Goal: Information Seeking & Learning: Find specific fact

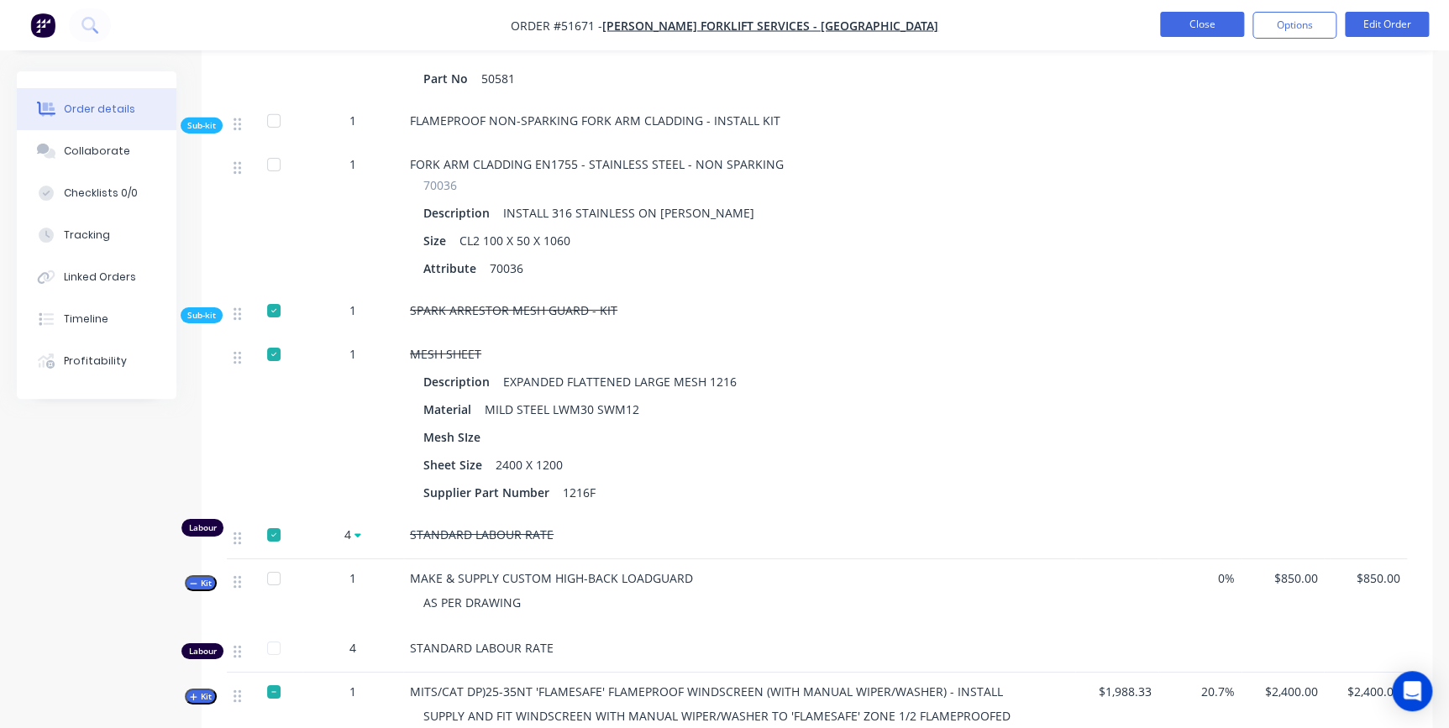
scroll to position [12072, 0]
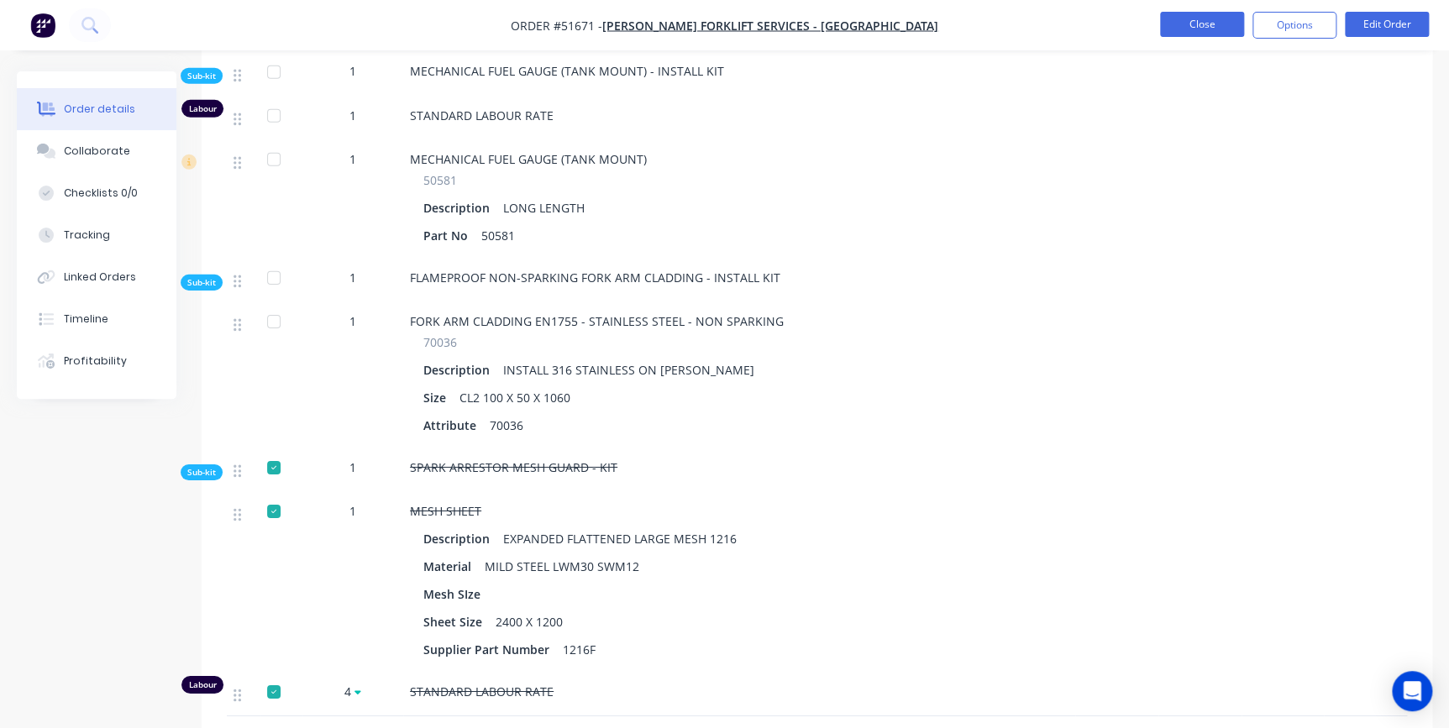
click at [1189, 25] on button "Close" at bounding box center [1202, 24] width 84 height 25
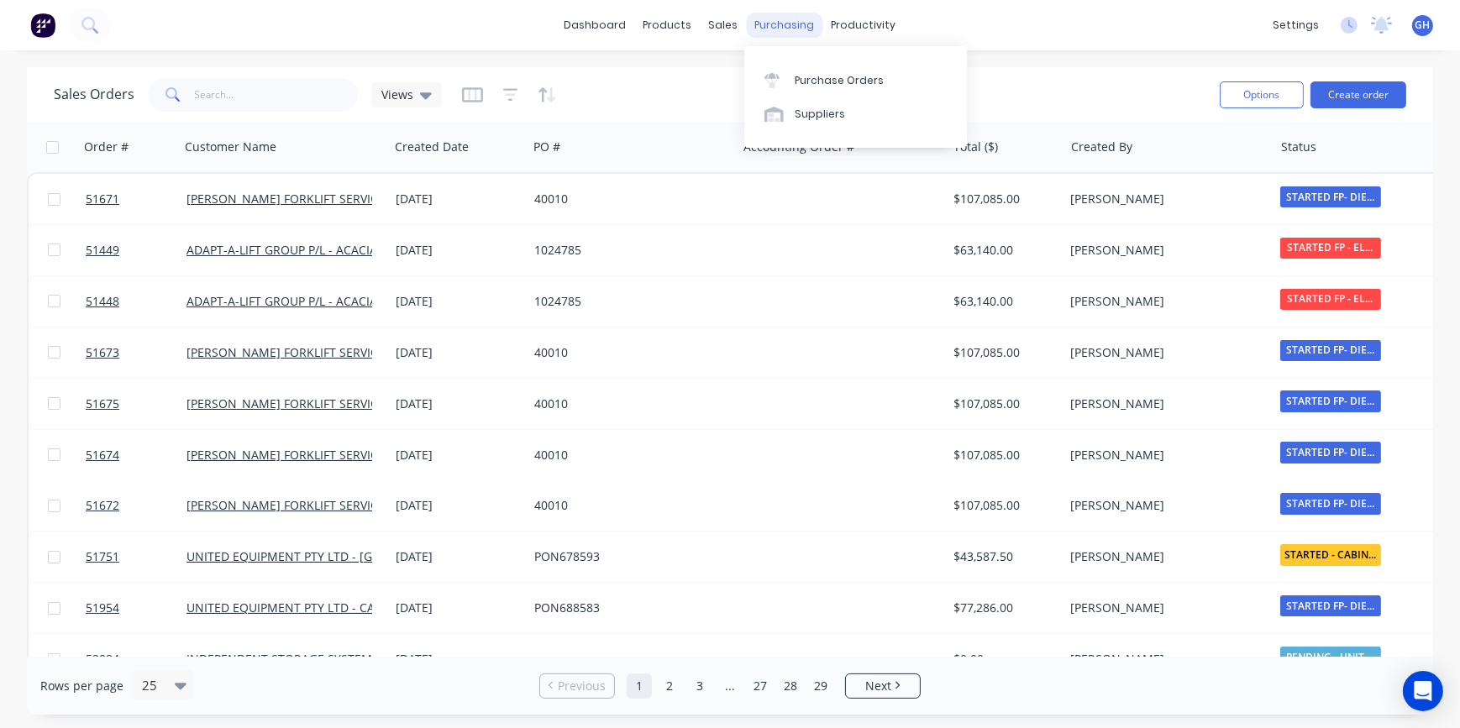
click at [801, 26] on div "purchasing" at bounding box center [785, 25] width 76 height 25
click at [826, 85] on div "Purchase Orders" at bounding box center [839, 80] width 89 height 15
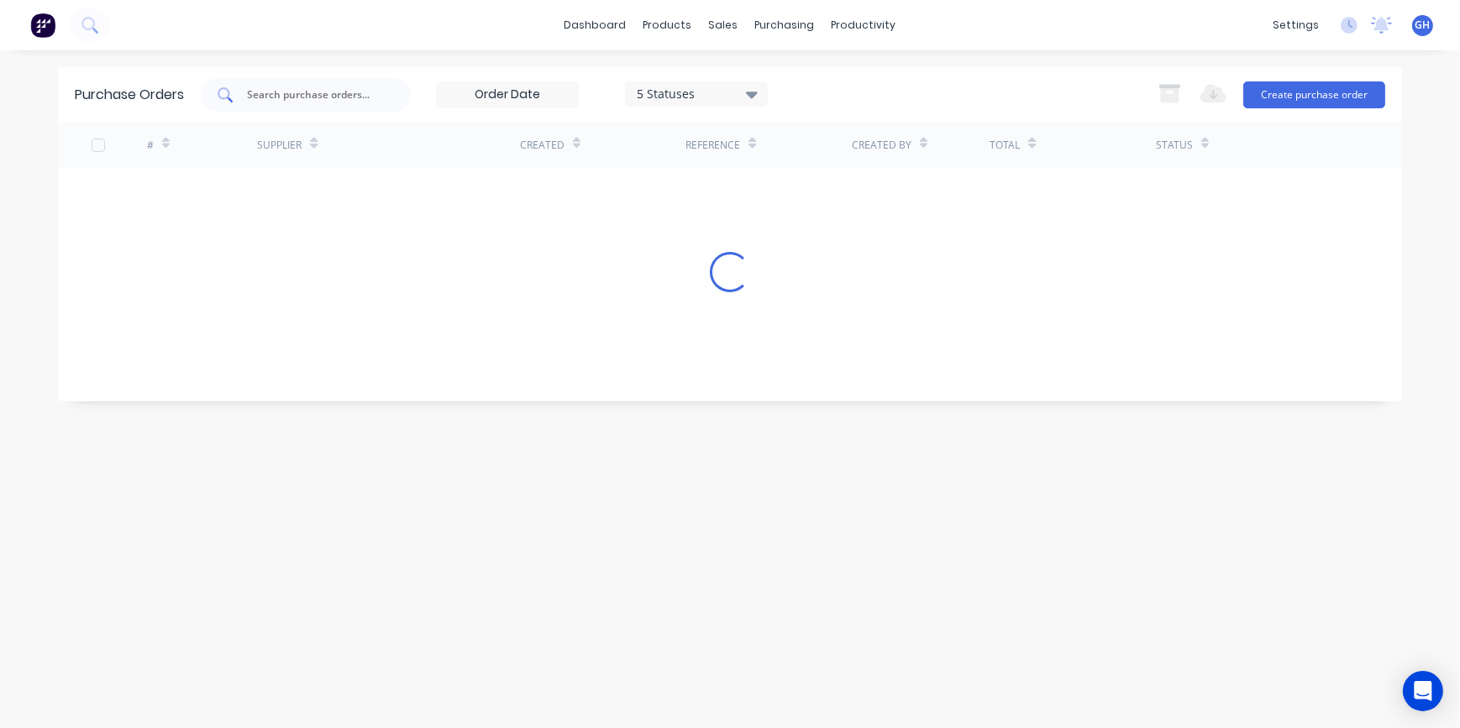
click at [277, 92] on input "text" at bounding box center [314, 95] width 139 height 17
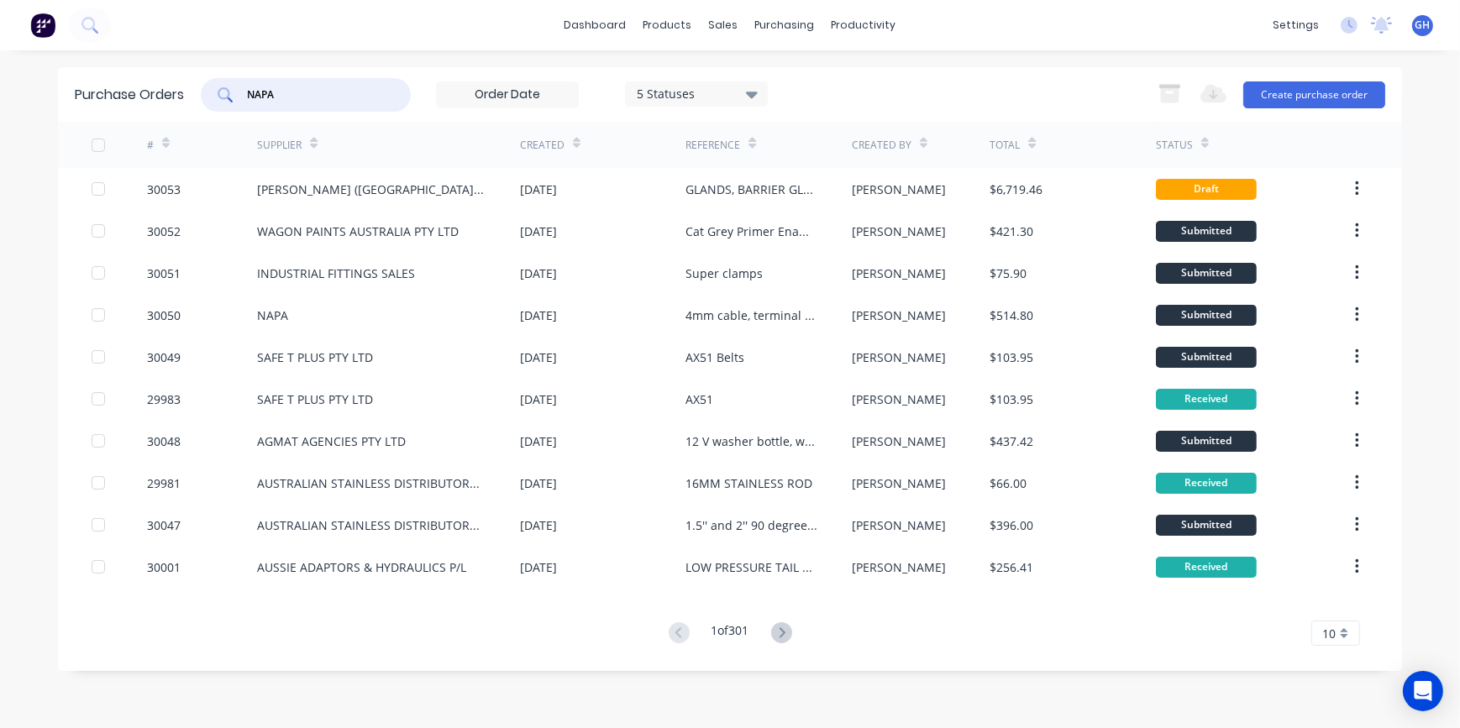
type input "NAPA"
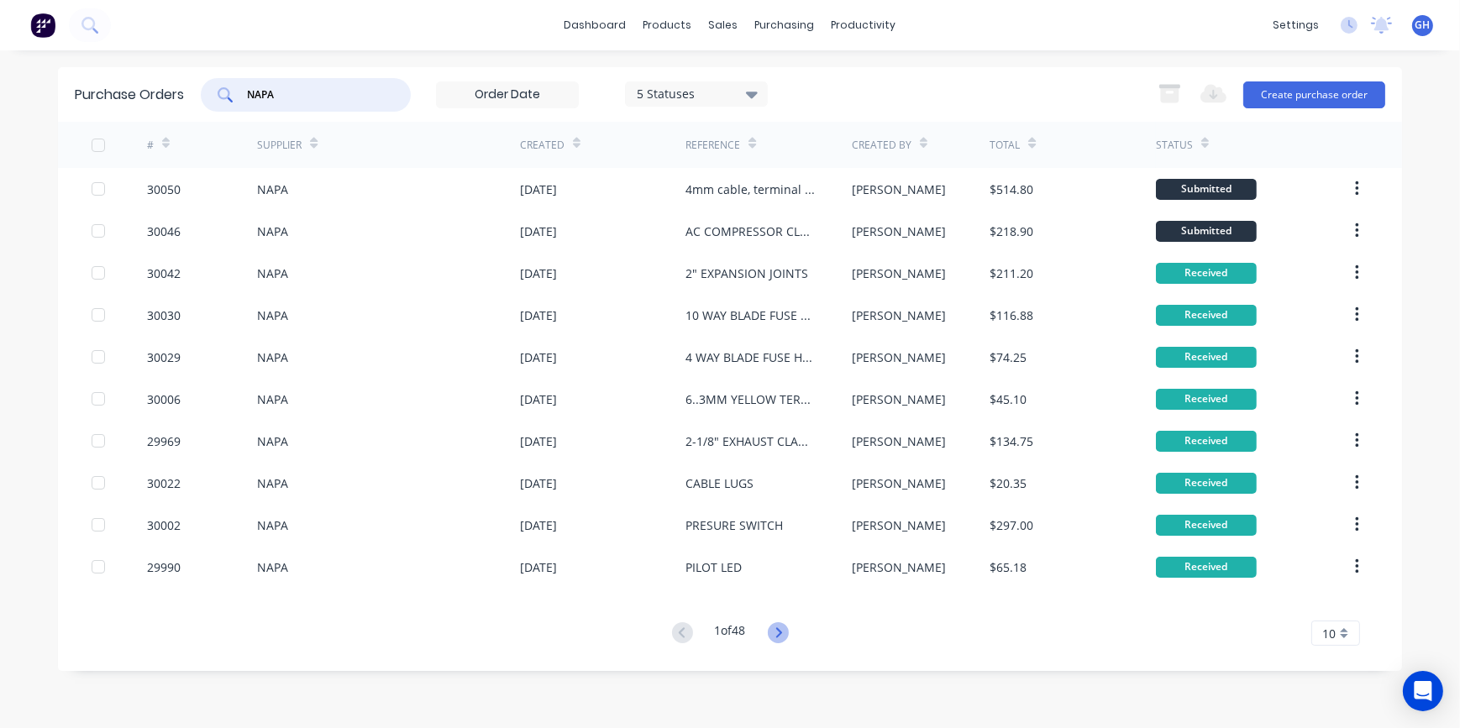
click at [781, 633] on icon at bounding box center [778, 633] width 6 height 10
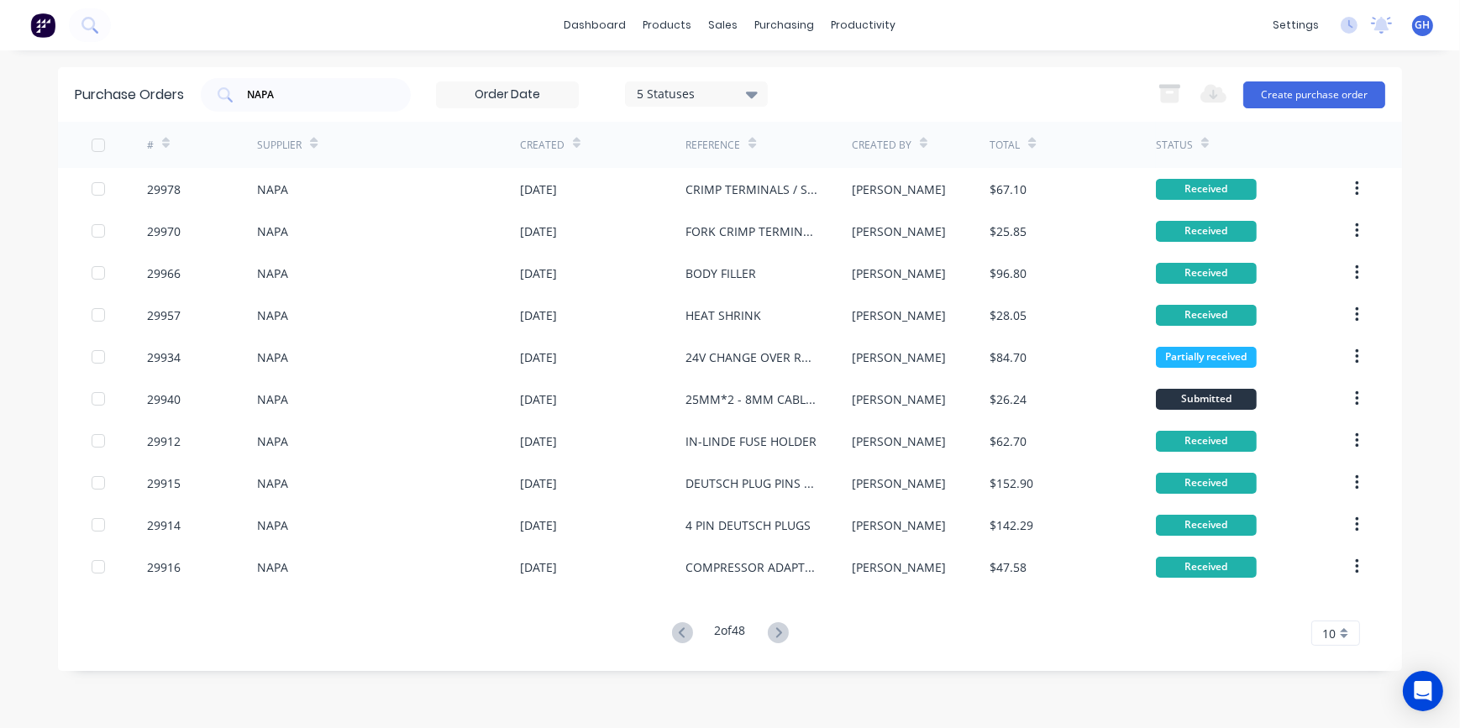
click at [781, 633] on icon at bounding box center [778, 633] width 6 height 10
click at [779, 635] on icon at bounding box center [778, 633] width 21 height 21
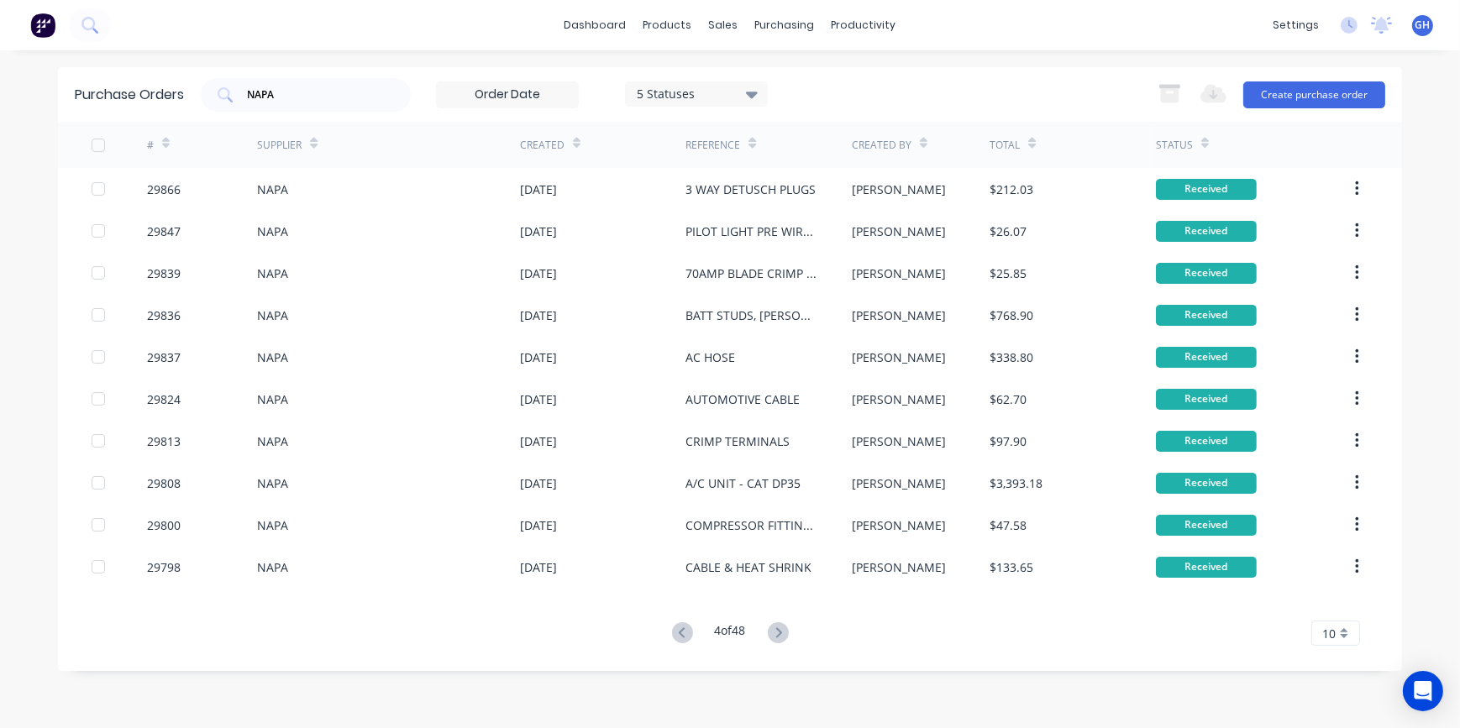
click at [779, 635] on icon at bounding box center [778, 633] width 21 height 21
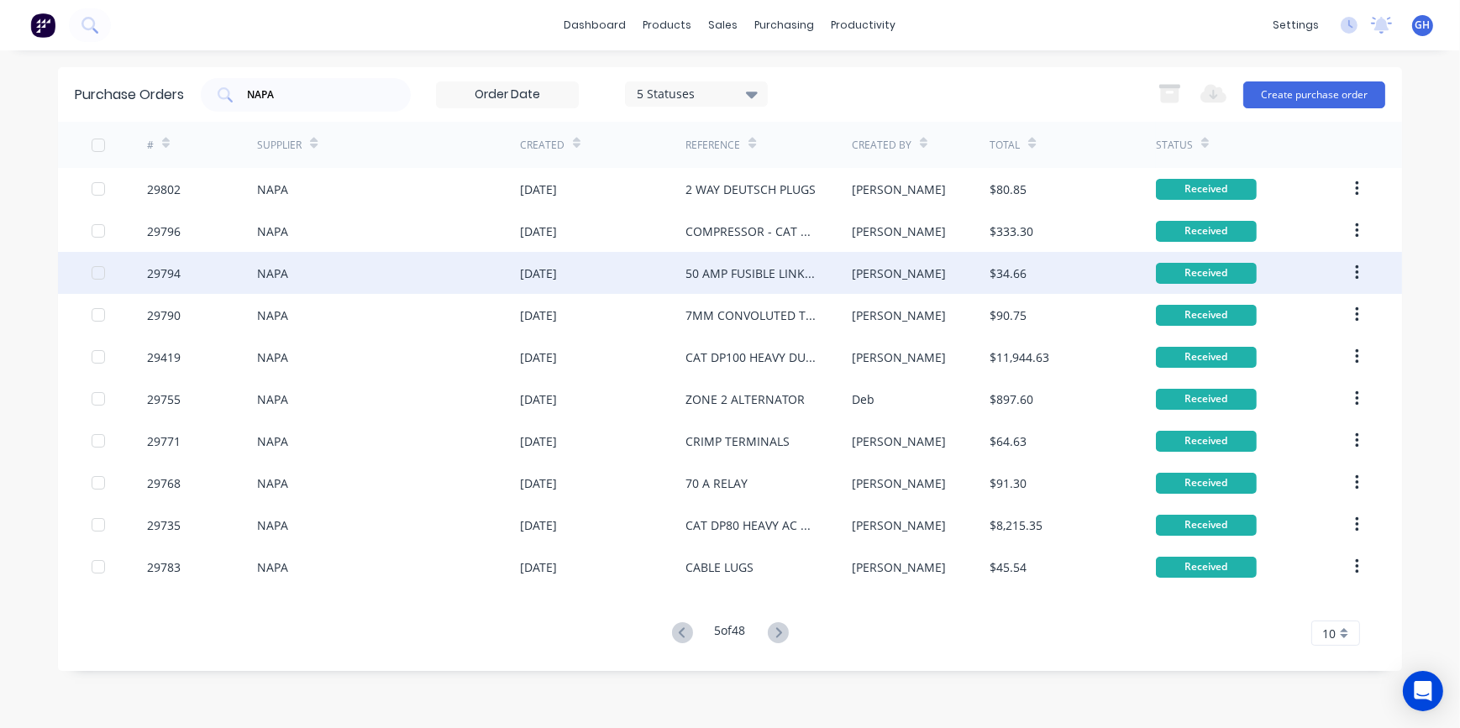
click at [764, 280] on div "50 AMP FUSIBLE LINK RED" at bounding box center [752, 274] width 132 height 18
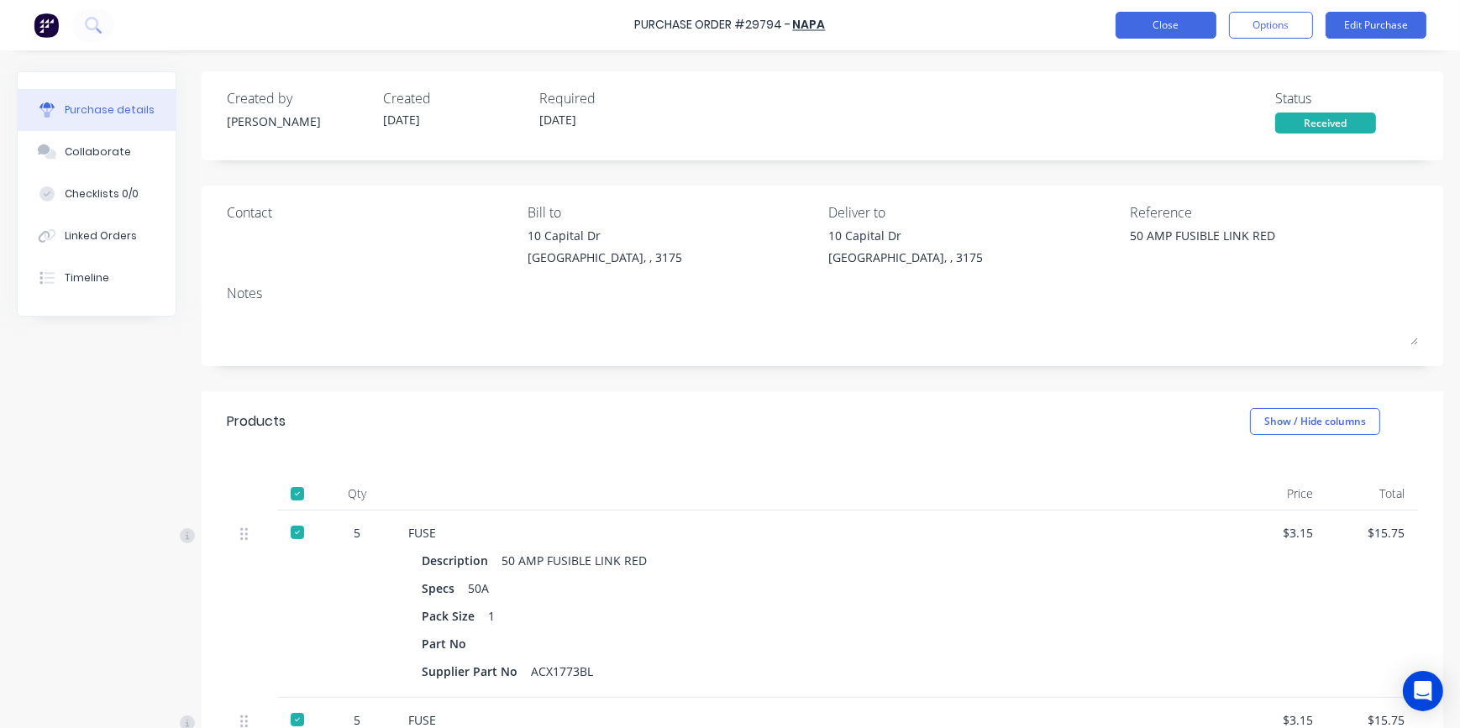
click at [1160, 35] on button "Close" at bounding box center [1166, 25] width 101 height 27
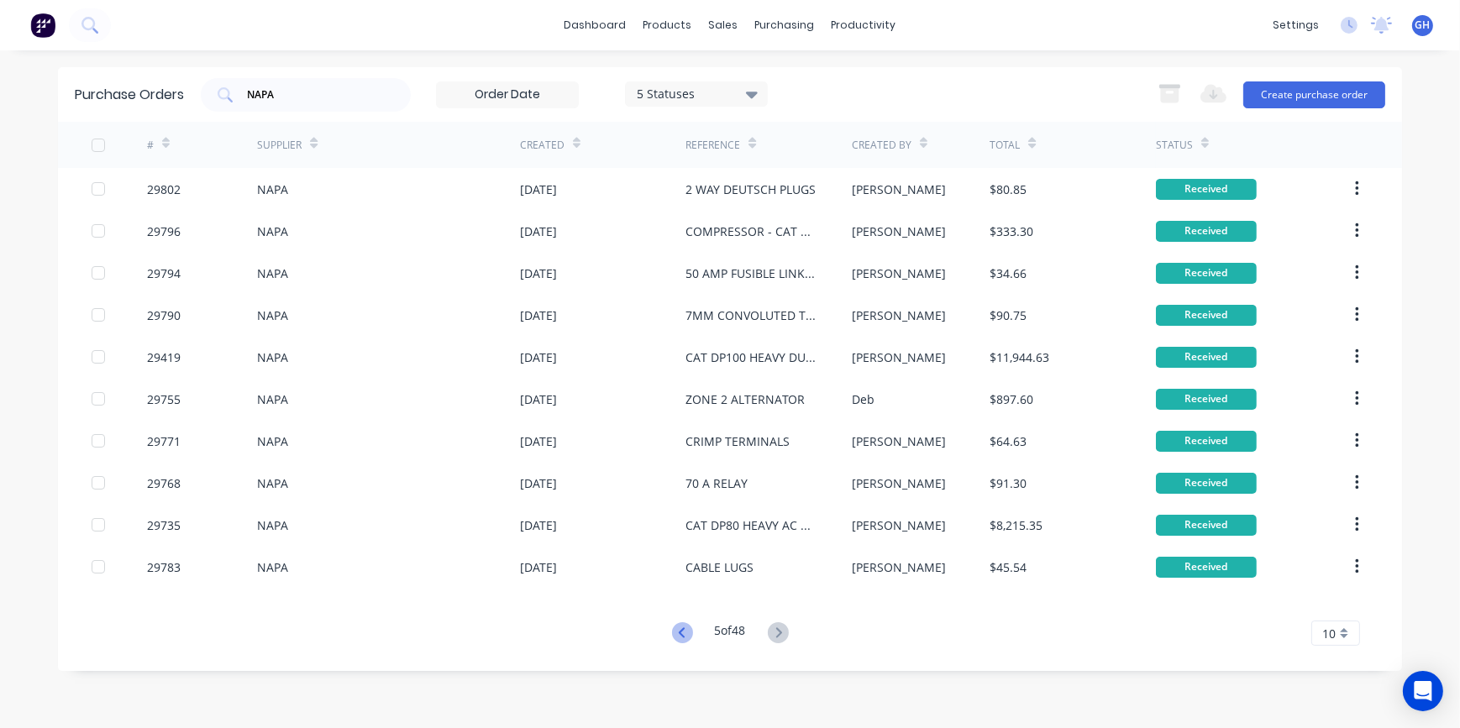
click at [682, 636] on icon at bounding box center [682, 633] width 21 height 21
click at [687, 625] on button at bounding box center [682, 634] width 31 height 24
click at [674, 634] on icon at bounding box center [682, 633] width 21 height 21
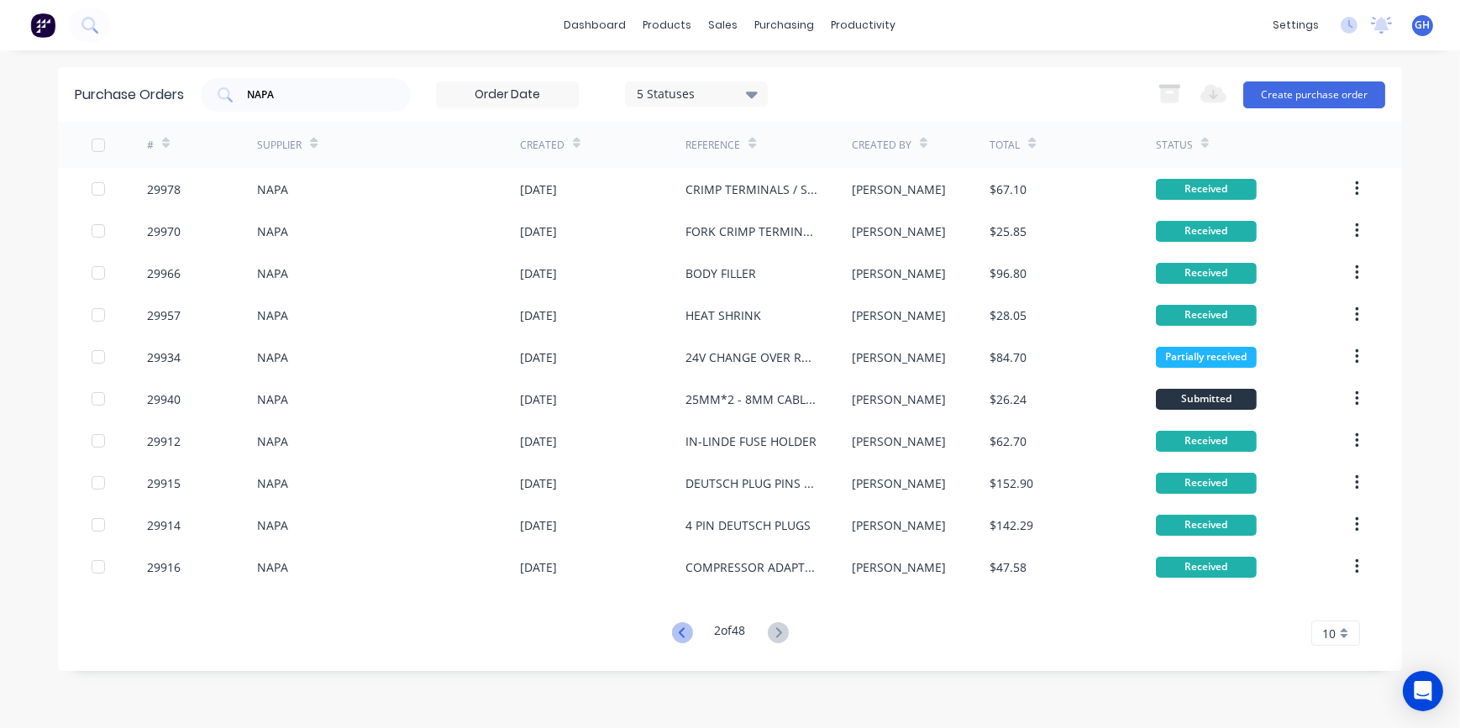
click at [672, 634] on icon at bounding box center [682, 633] width 21 height 21
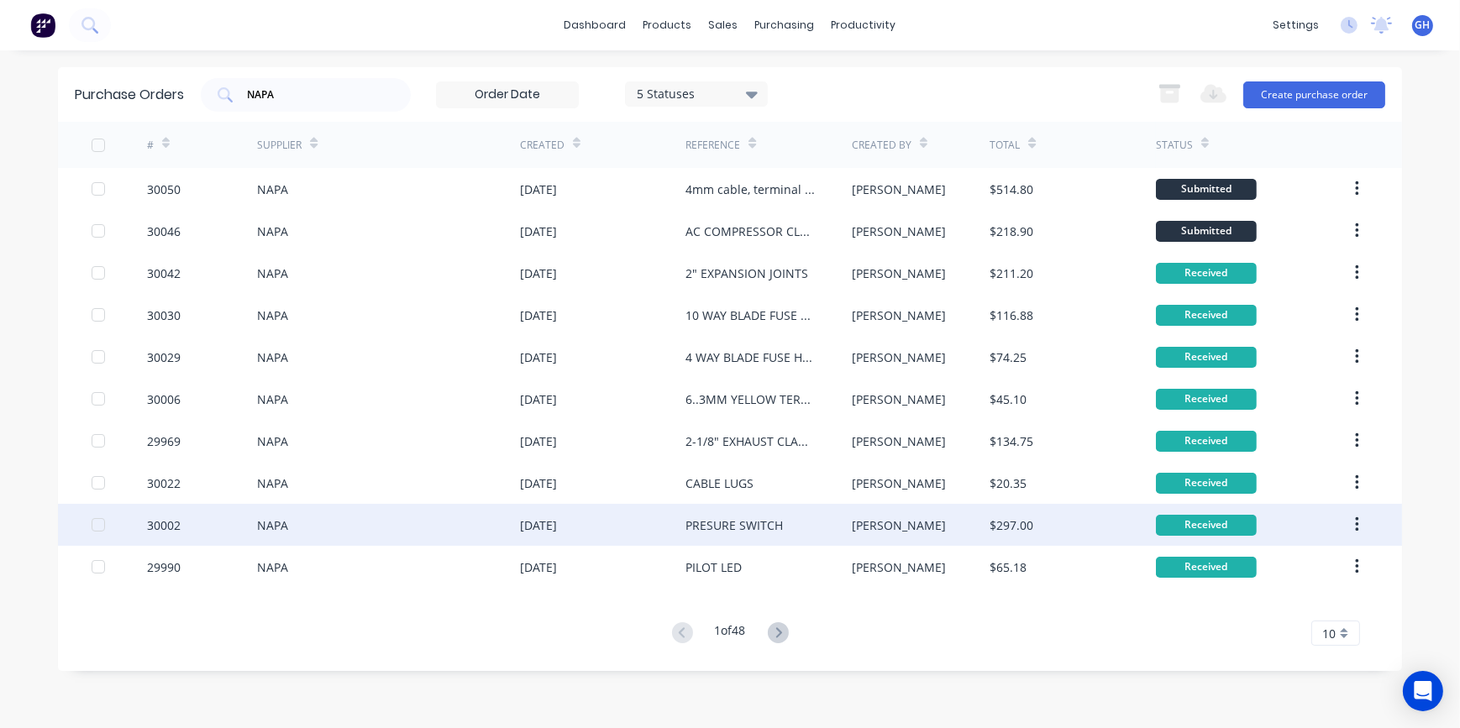
click at [753, 521] on div "PRESURE SWITCH" at bounding box center [734, 526] width 97 height 18
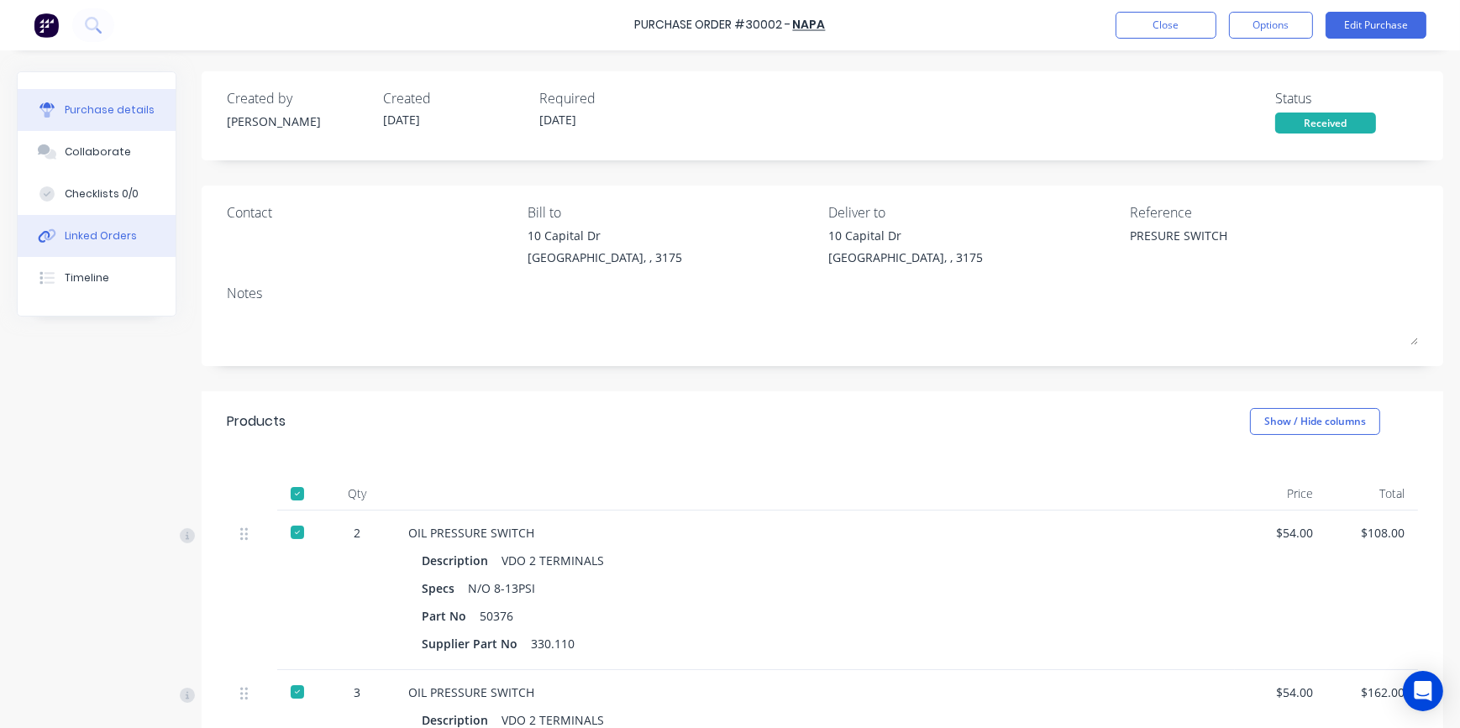
click at [89, 241] on div "Linked Orders" at bounding box center [101, 236] width 72 height 15
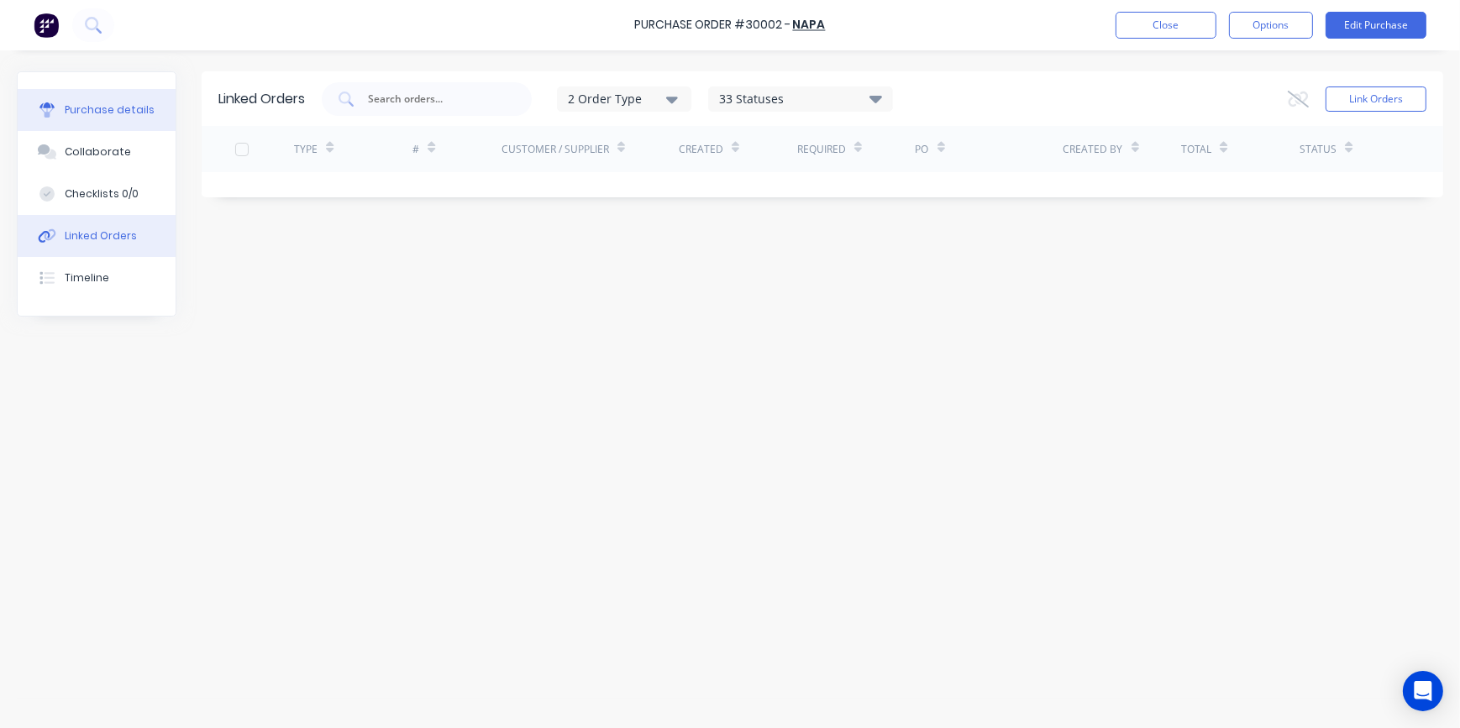
click at [86, 118] on button "Purchase details" at bounding box center [97, 110] width 158 height 42
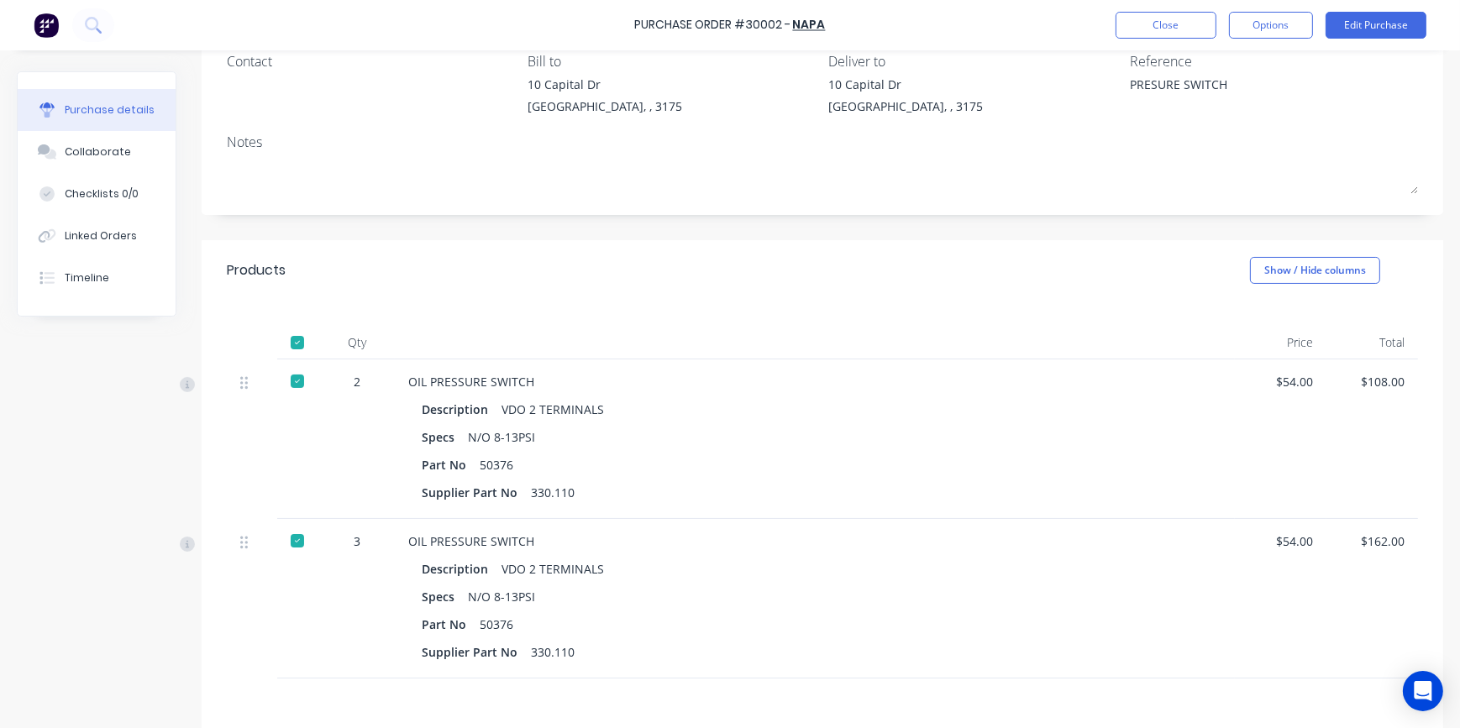
scroll to position [305, 0]
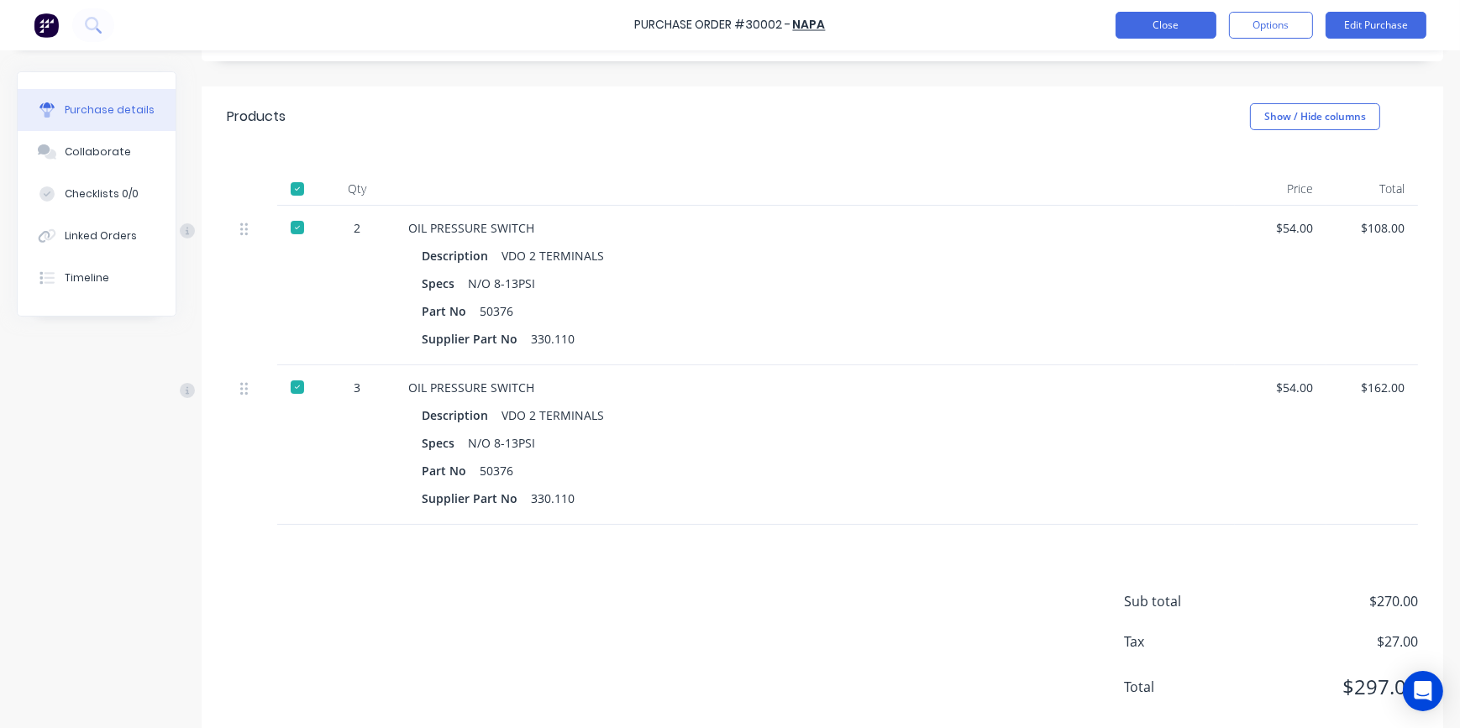
drag, startPoint x: 1181, startPoint y: 14, endPoint x: 1176, endPoint y: 22, distance: 9.1
click at [1176, 22] on button "Close" at bounding box center [1166, 25] width 101 height 27
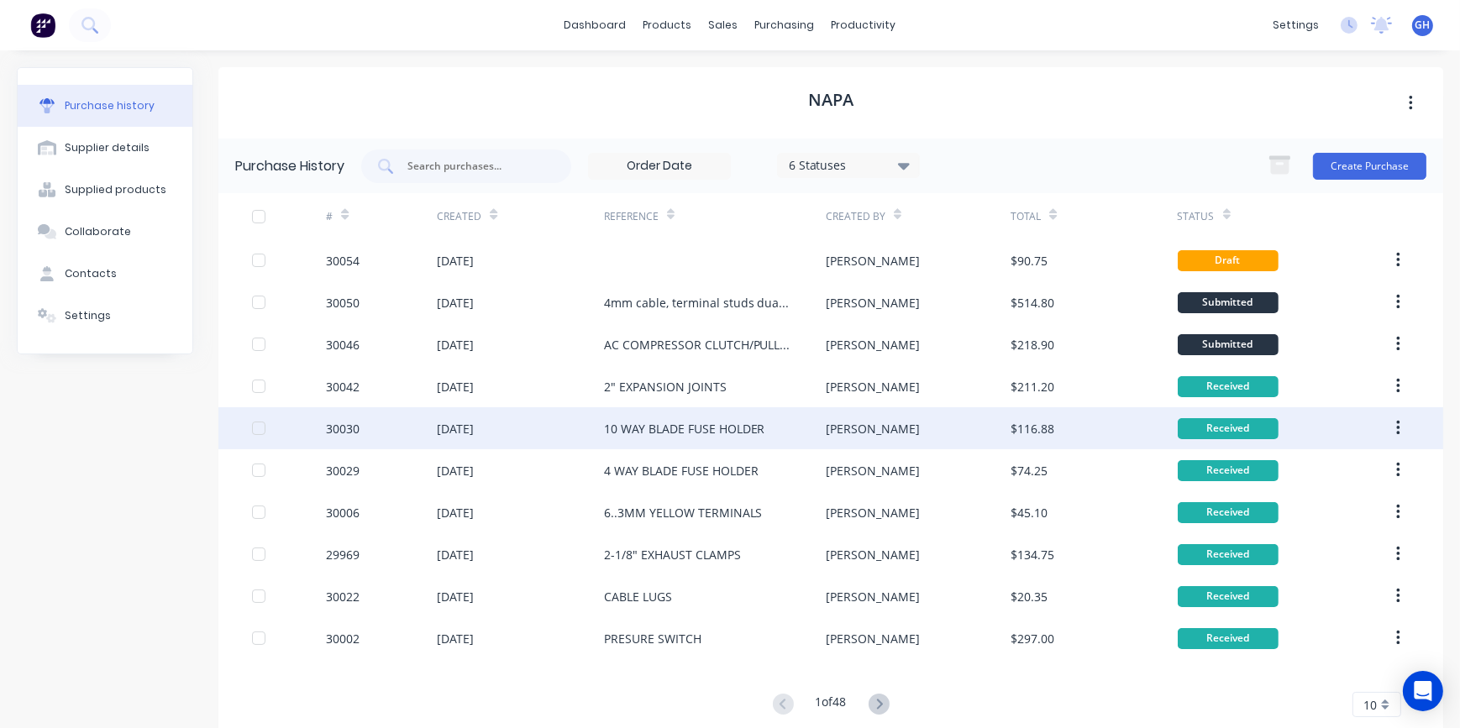
scroll to position [34, 0]
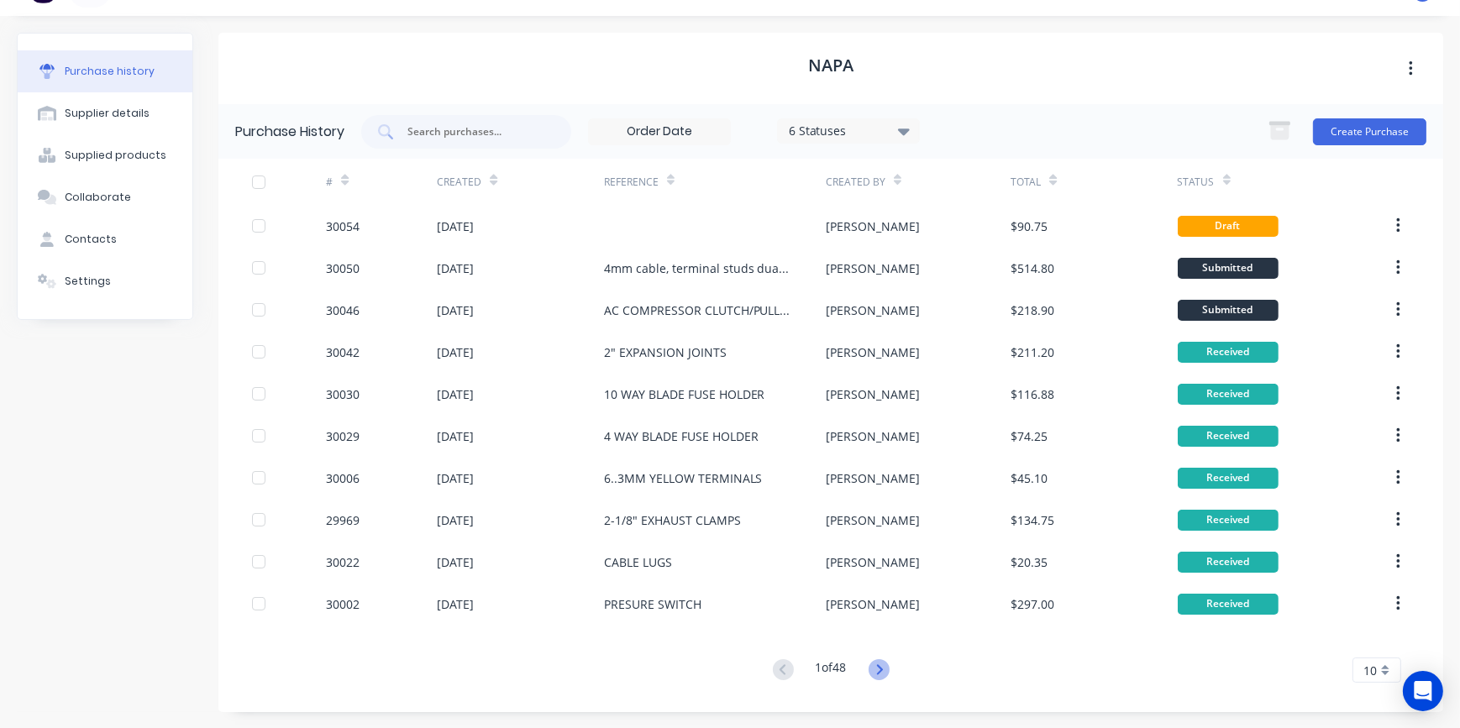
click at [876, 672] on icon at bounding box center [879, 670] width 6 height 10
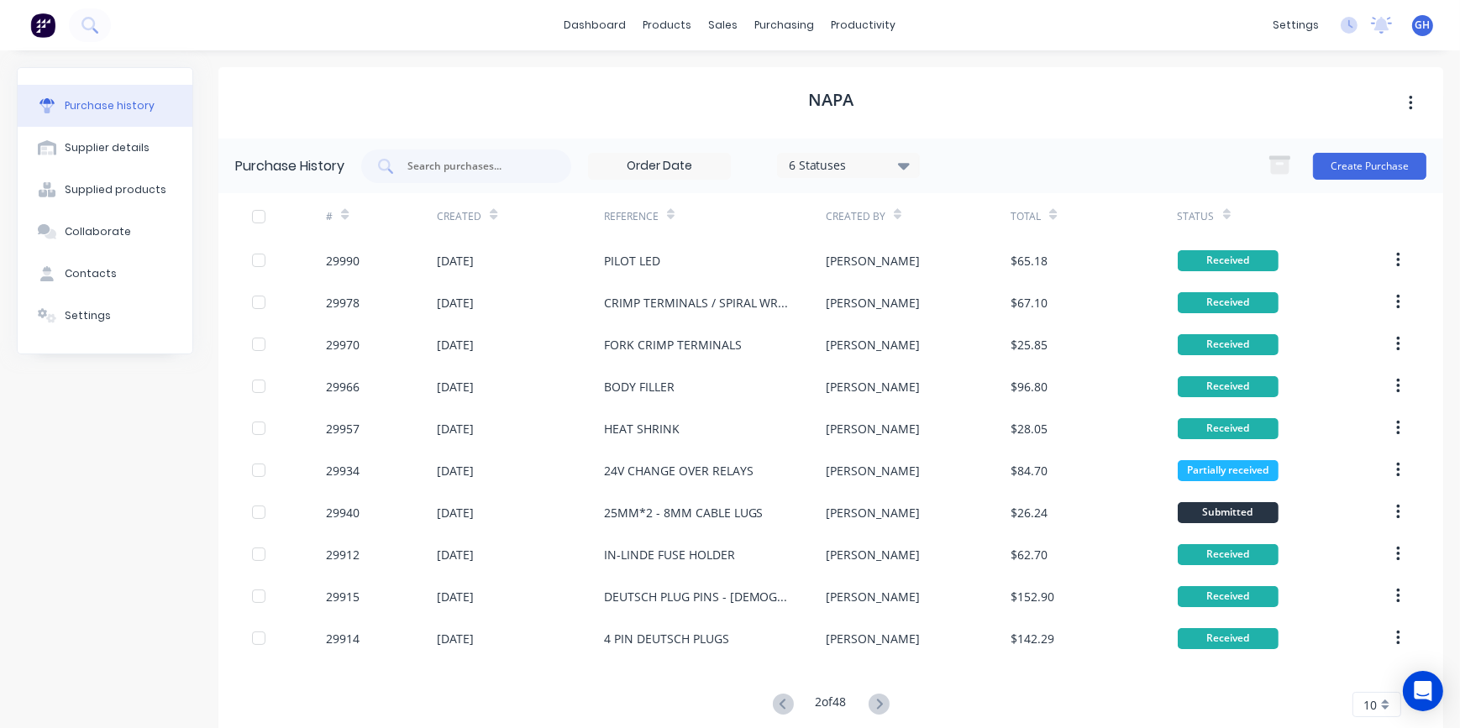
click at [879, 672] on div "# Created Reference Created By Total Status 29990 [DATE] PILOT LED [PERSON_NAME…" at bounding box center [830, 455] width 1225 height 524
click at [874, 706] on icon at bounding box center [879, 704] width 21 height 21
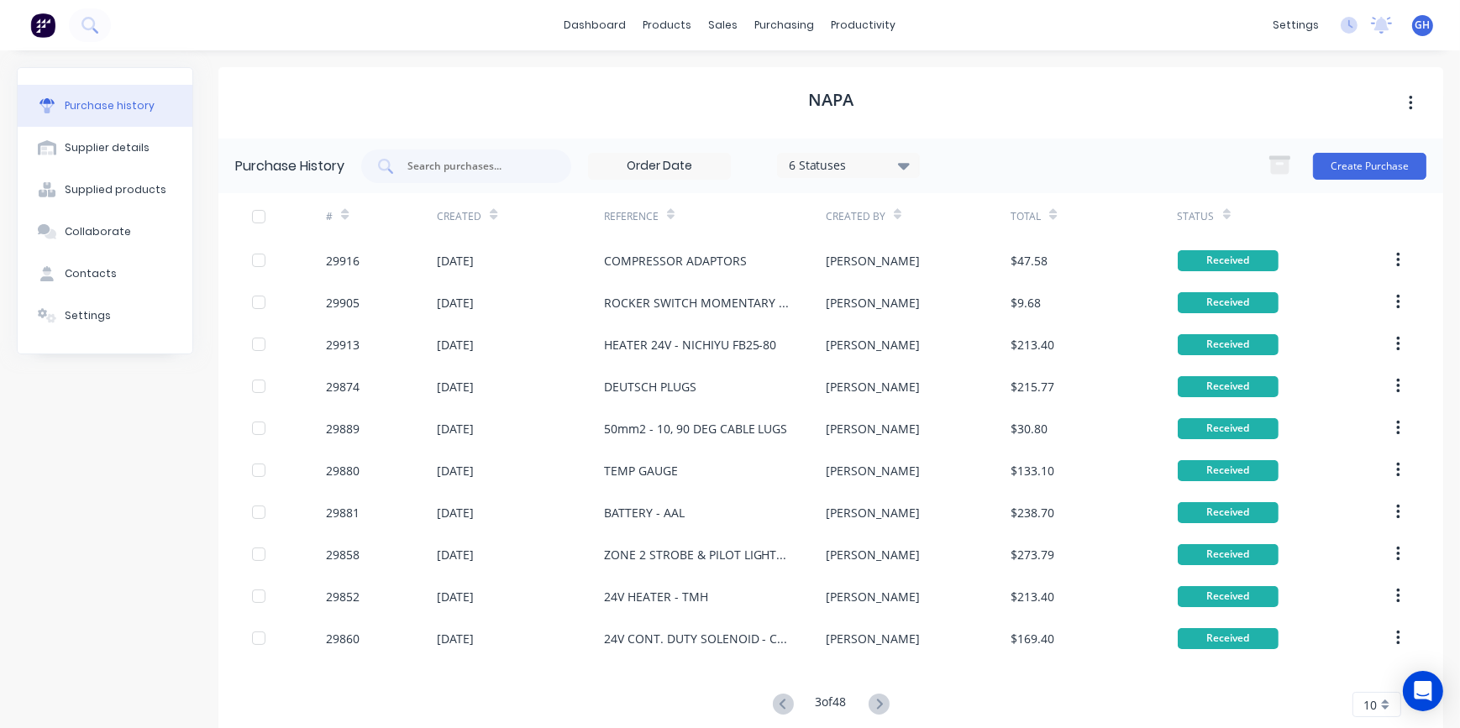
click at [874, 706] on icon at bounding box center [879, 704] width 21 height 21
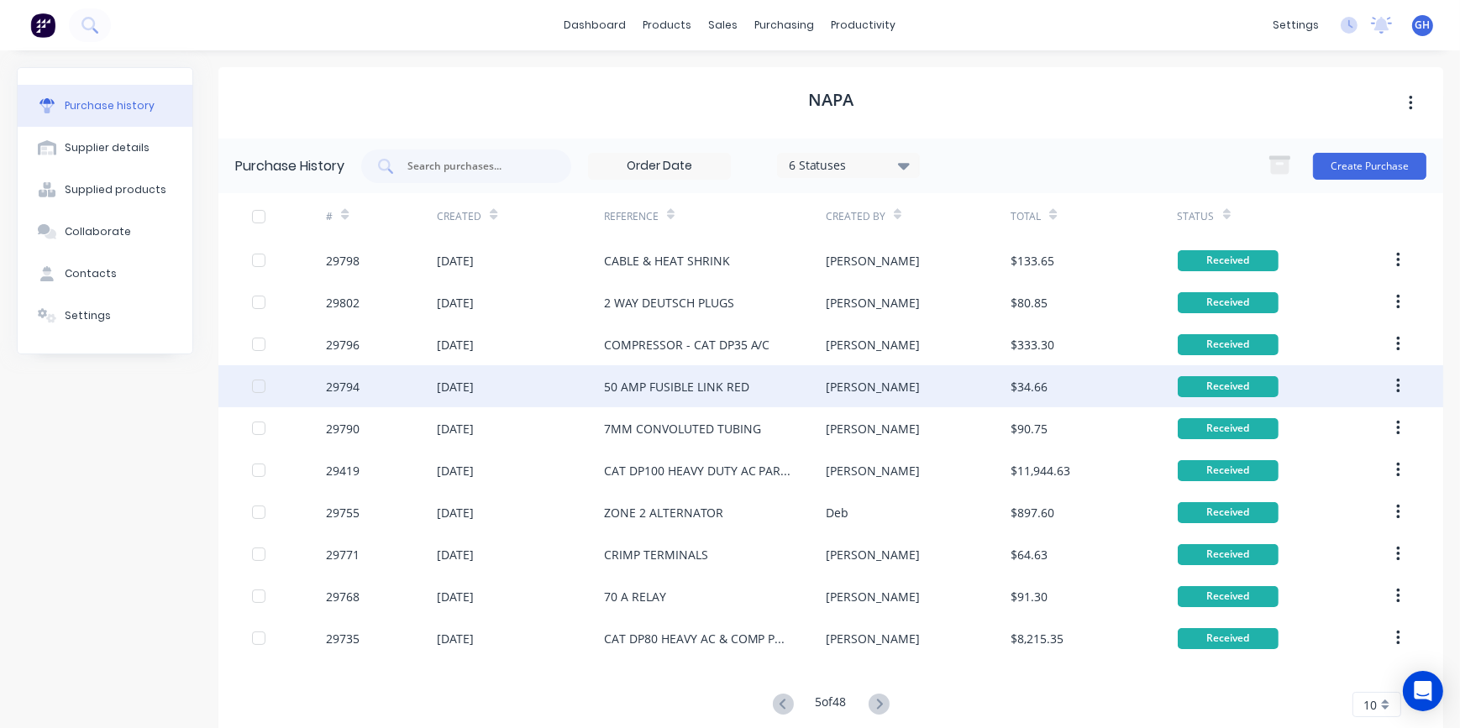
click at [694, 384] on div "50 AMP FUSIBLE LINK RED" at bounding box center [676, 387] width 145 height 18
type textarea "x"
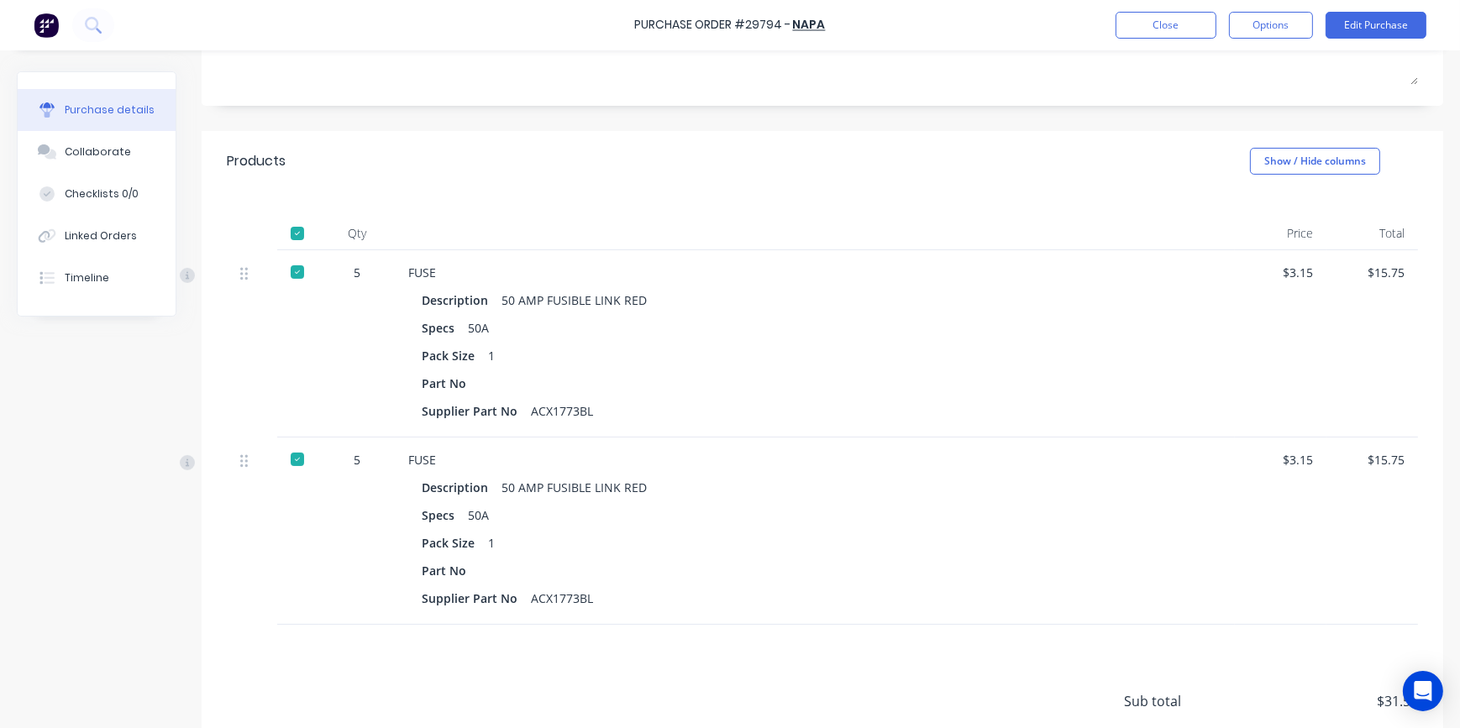
scroll to position [319, 0]
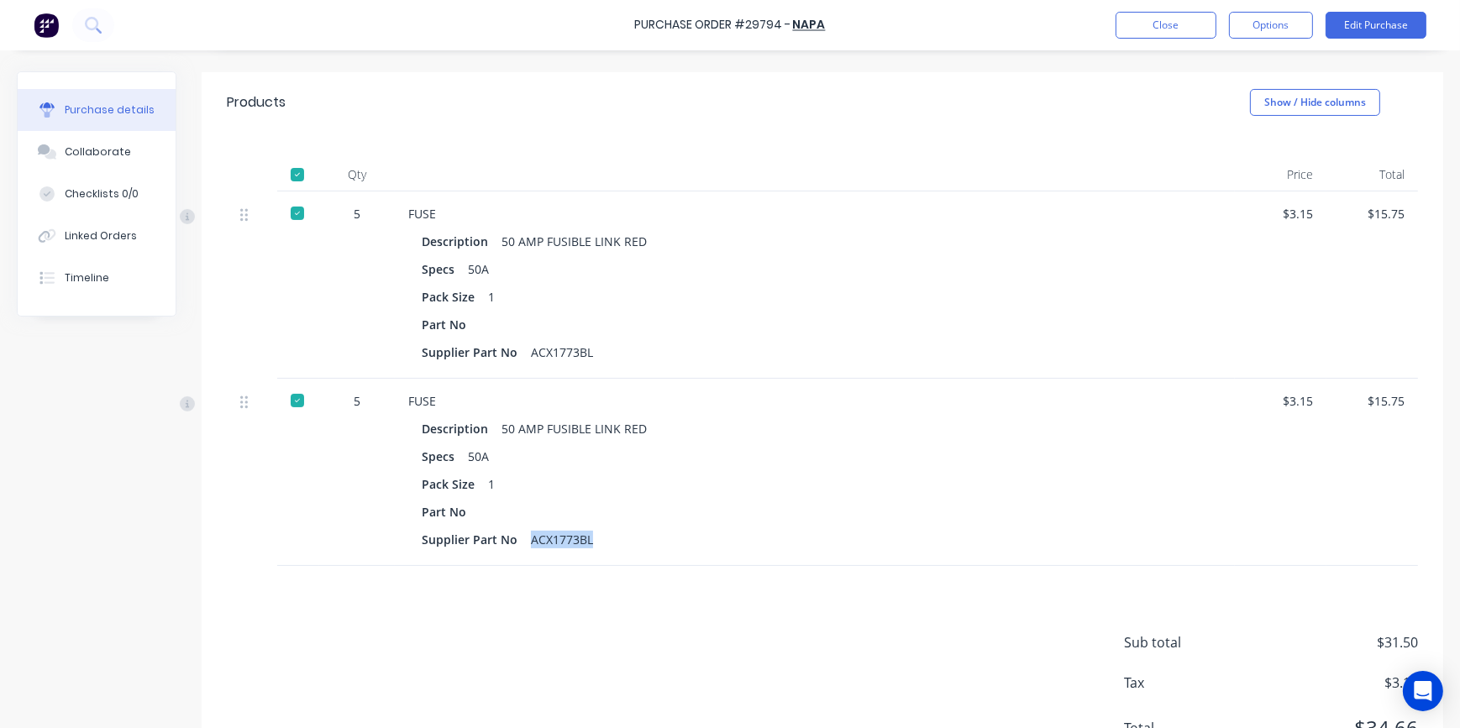
drag, startPoint x: 524, startPoint y: 533, endPoint x: 591, endPoint y: 538, distance: 66.6
click at [591, 538] on div "Supplier Part No ACX1773BL" at bounding box center [815, 540] width 786 height 24
drag, startPoint x: 591, startPoint y: 538, endPoint x: 571, endPoint y: 544, distance: 20.2
copy div "ACX1773BL"
